Goal: Navigation & Orientation: Understand site structure

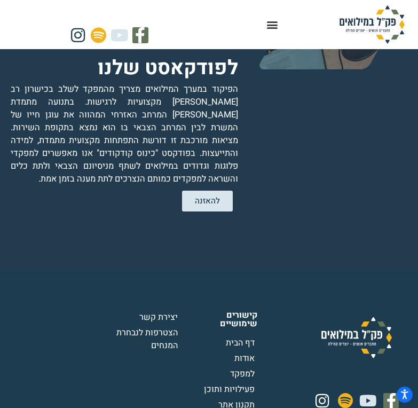
scroll to position [2423, 0]
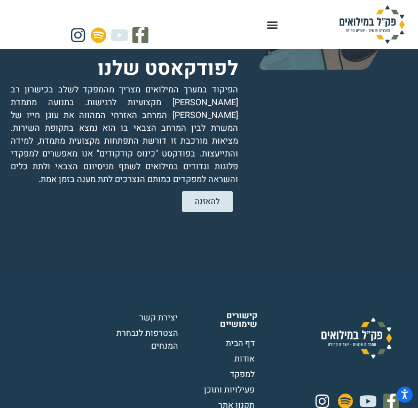
click at [390, 20] on img at bounding box center [372, 24] width 82 height 38
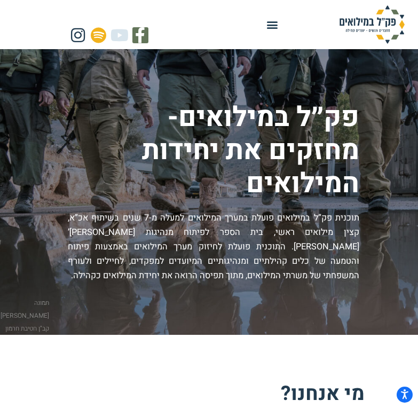
click at [269, 24] on icon "Menu Toggle" at bounding box center [273, 25] width 12 height 12
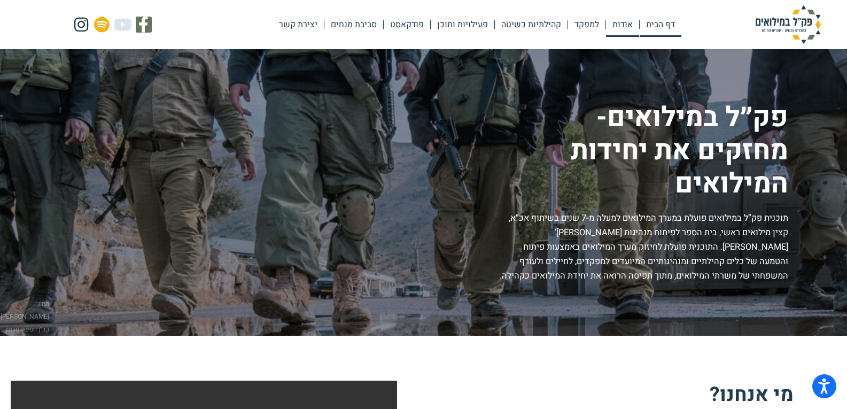
click at [418, 26] on link "אודות" at bounding box center [622, 24] width 33 height 25
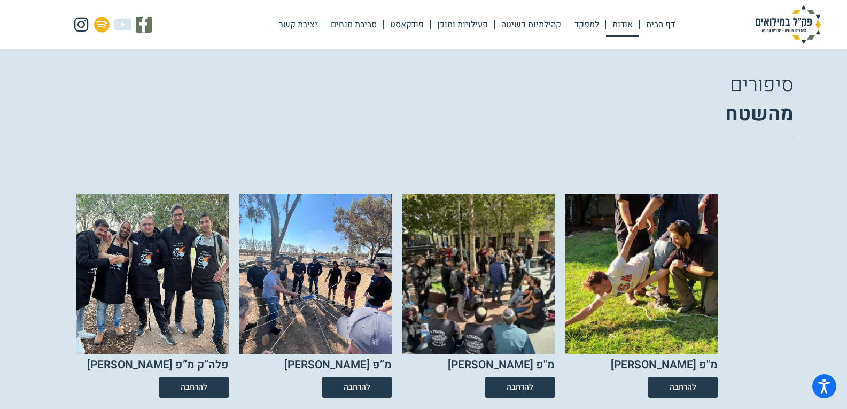
scroll to position [1968, 0]
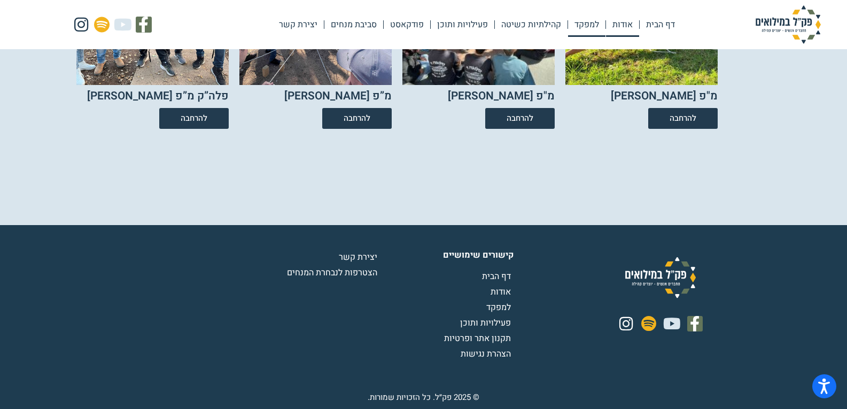
click at [579, 23] on link "למפקד" at bounding box center [586, 24] width 37 height 25
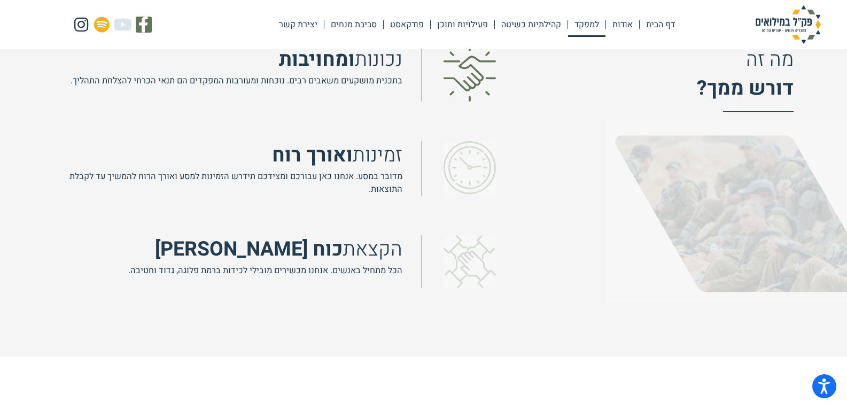
scroll to position [808, 0]
